Goal: Information Seeking & Learning: Learn about a topic

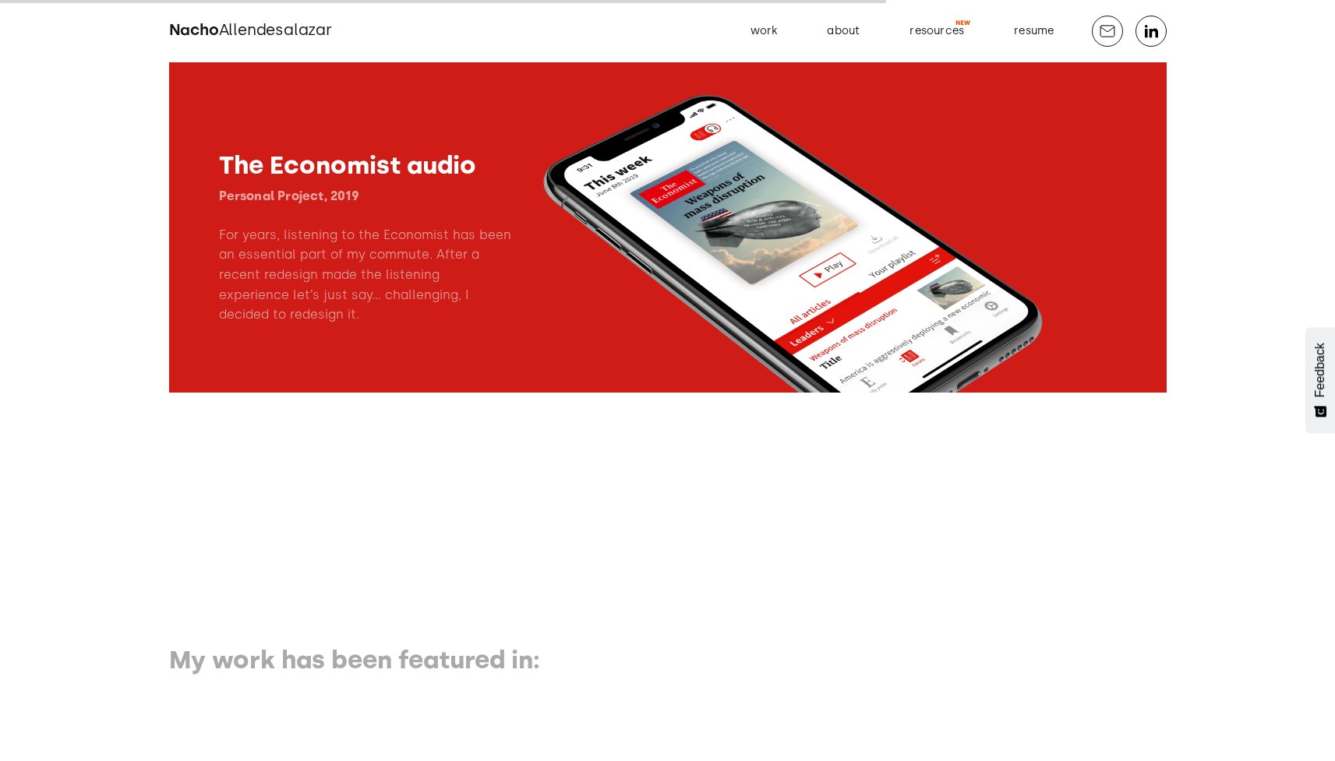
scroll to position [2069, 0]
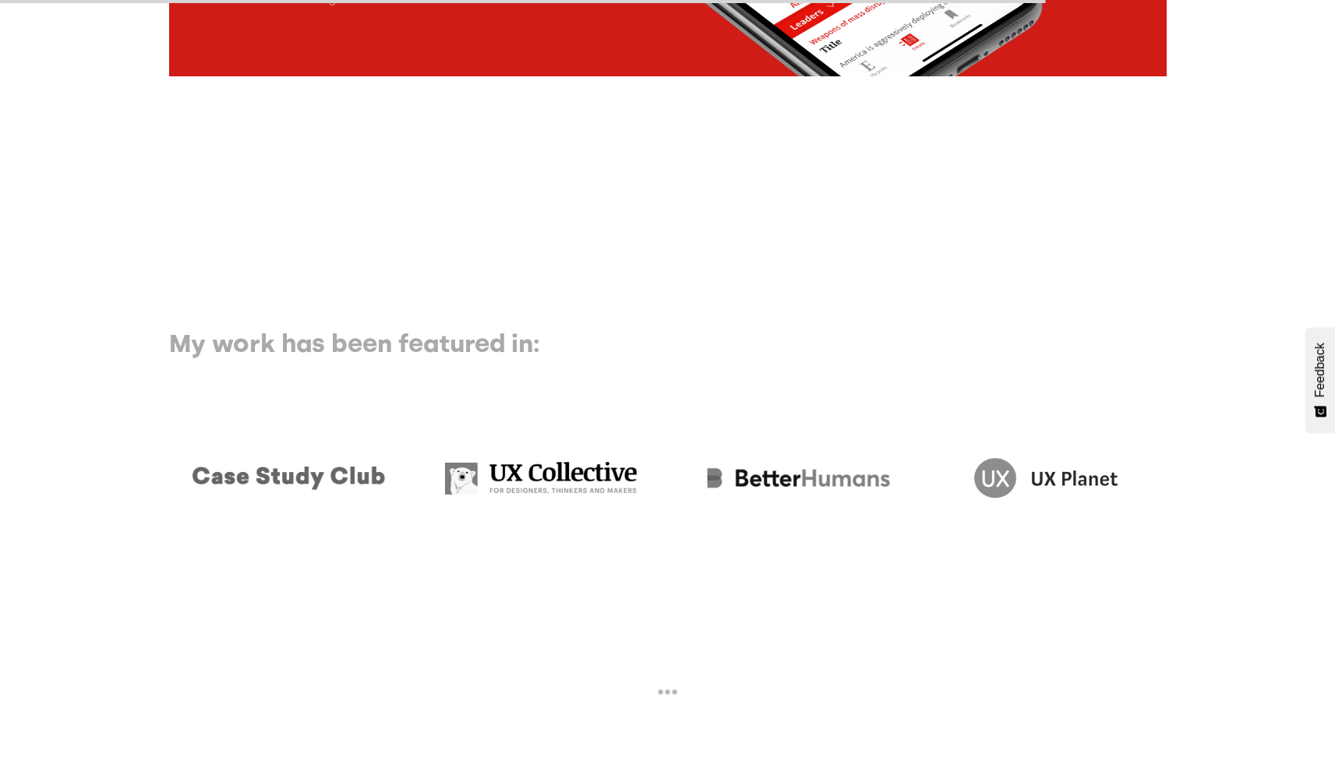
click at [345, 358] on h3 "My work has been featured in:" at bounding box center [480, 344] width 623 height 30
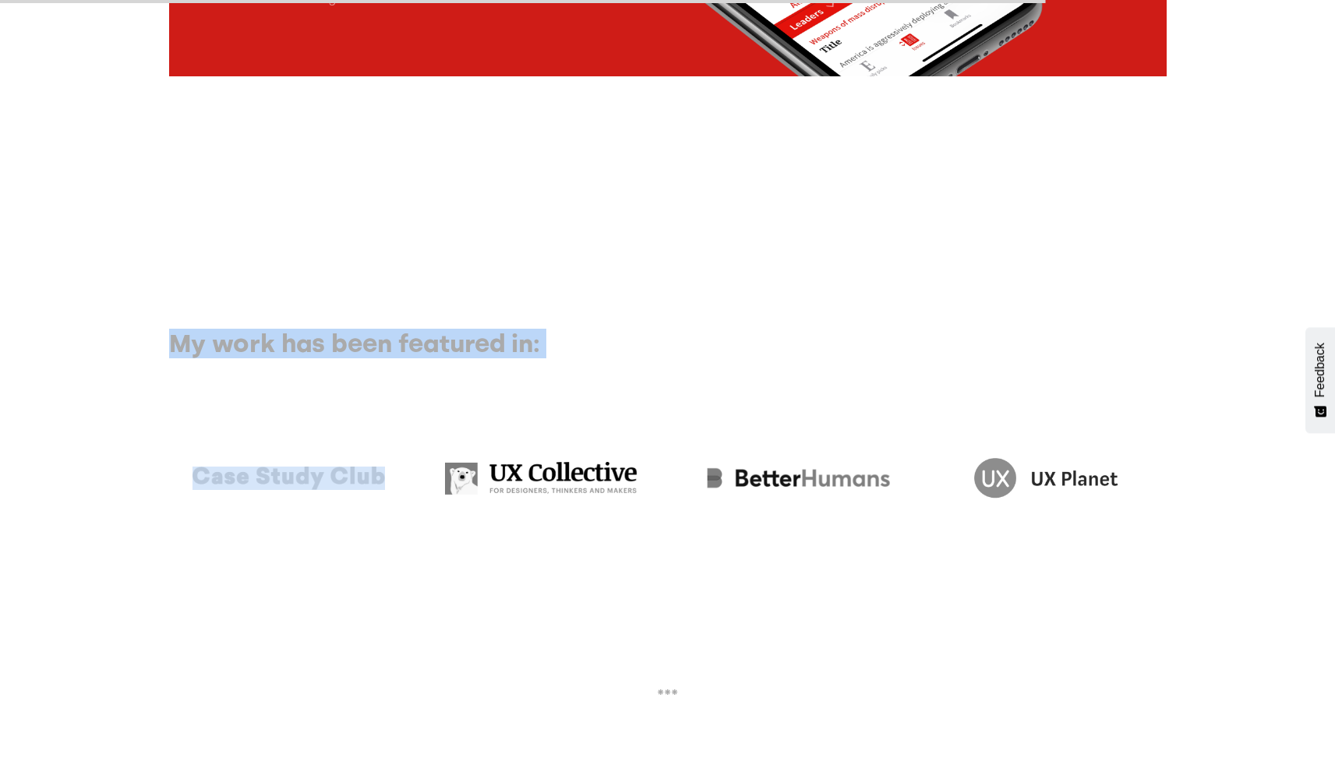
click at [345, 358] on h3 "My work has been featured in:" at bounding box center [480, 344] width 623 height 30
click at [455, 358] on h3 "My work has been featured in:" at bounding box center [480, 344] width 623 height 30
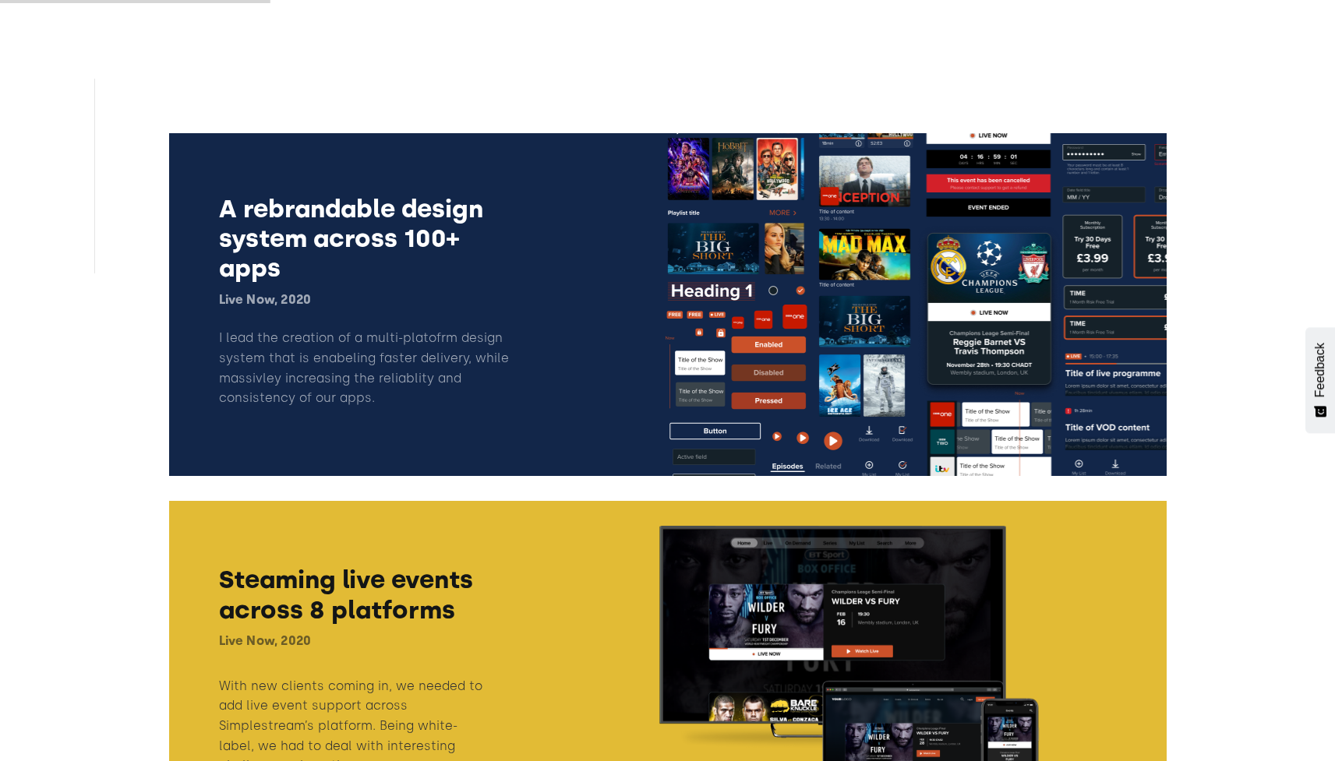
scroll to position [568, 0]
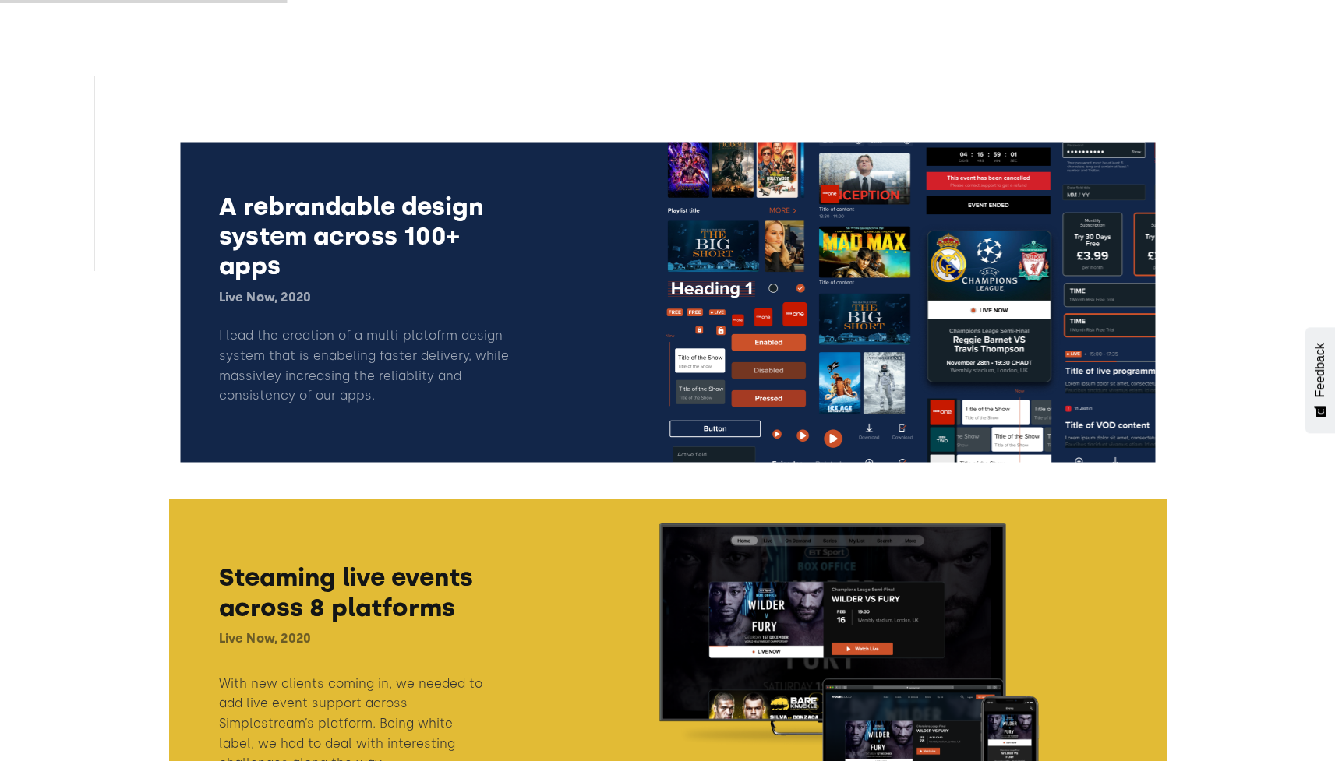
click at [572, 333] on link at bounding box center [667, 302] width 997 height 343
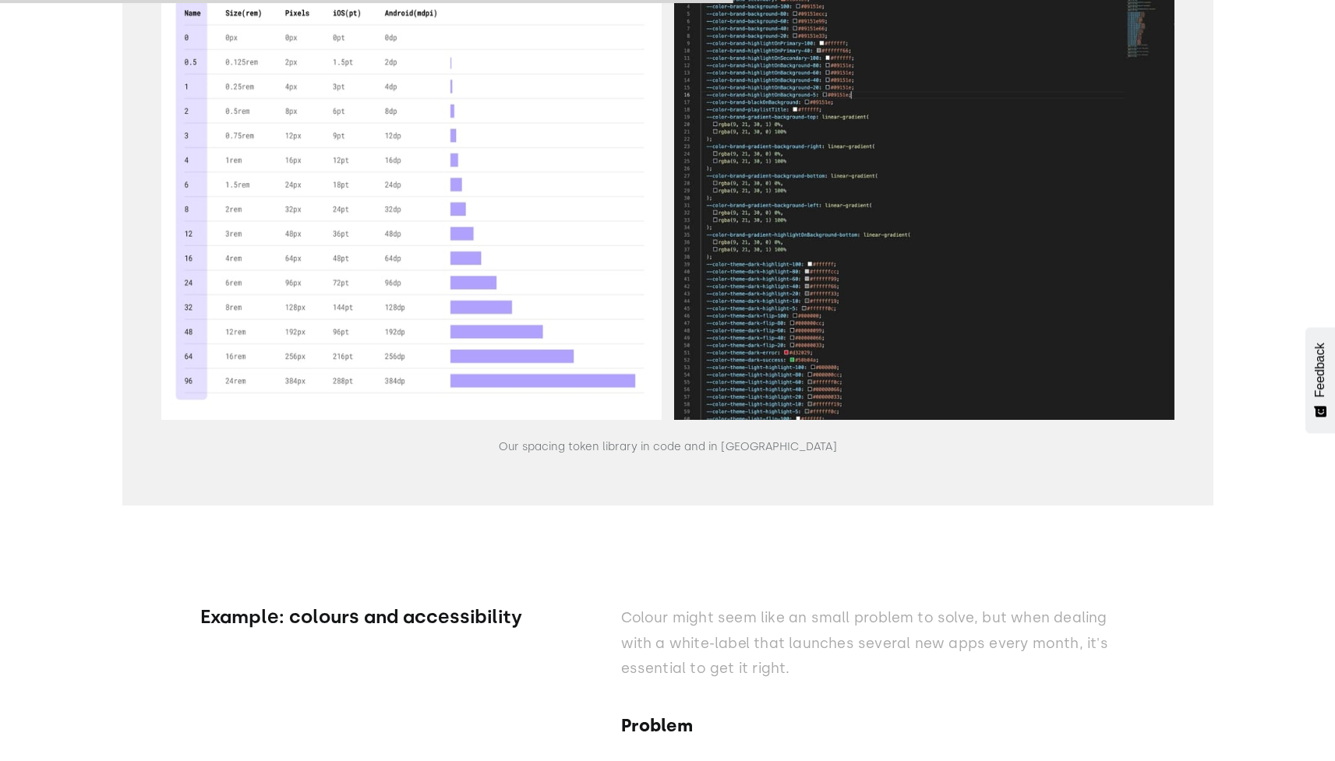
scroll to position [12645, 0]
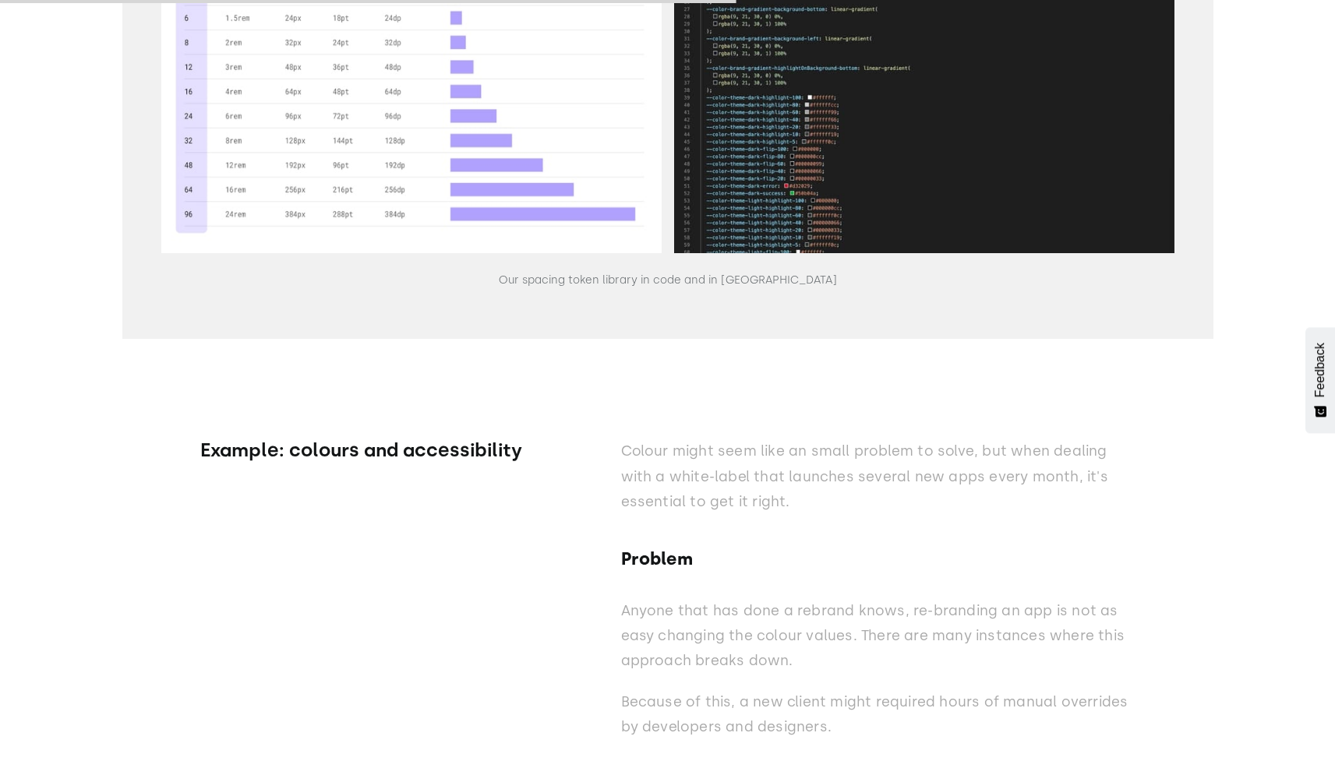
click at [703, 272] on p "Our spacing token library in code and in Figma" at bounding box center [668, 280] width 338 height 17
click at [650, 272] on p "Our spacing token library in code and in Figma" at bounding box center [668, 280] width 338 height 17
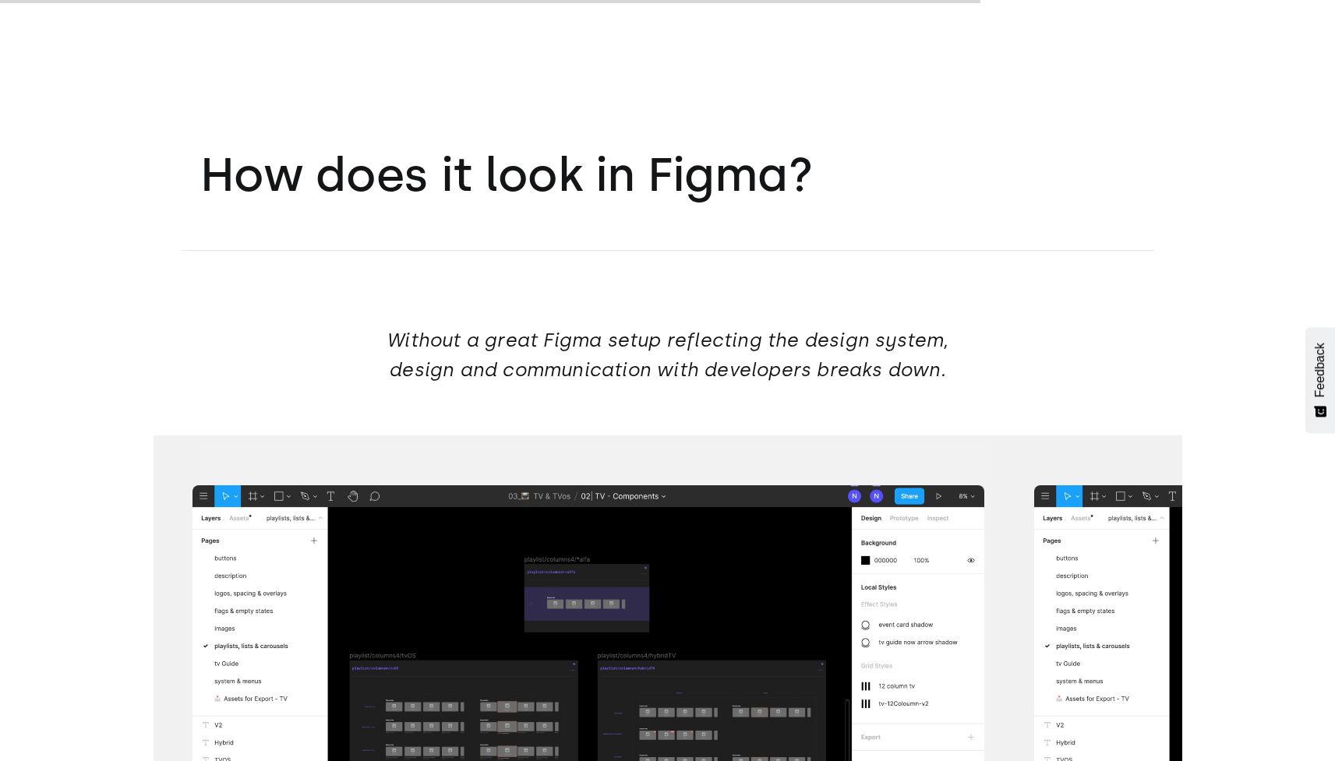
scroll to position [18236, 0]
